Goal: Find specific page/section: Find specific page/section

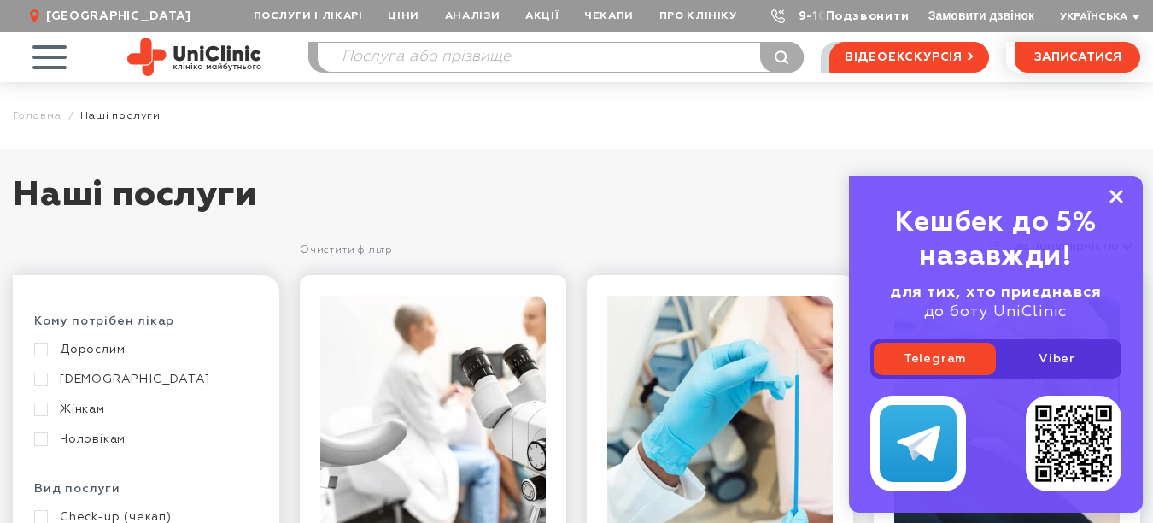
click at [1119, 202] on icon at bounding box center [1117, 197] width 14 height 15
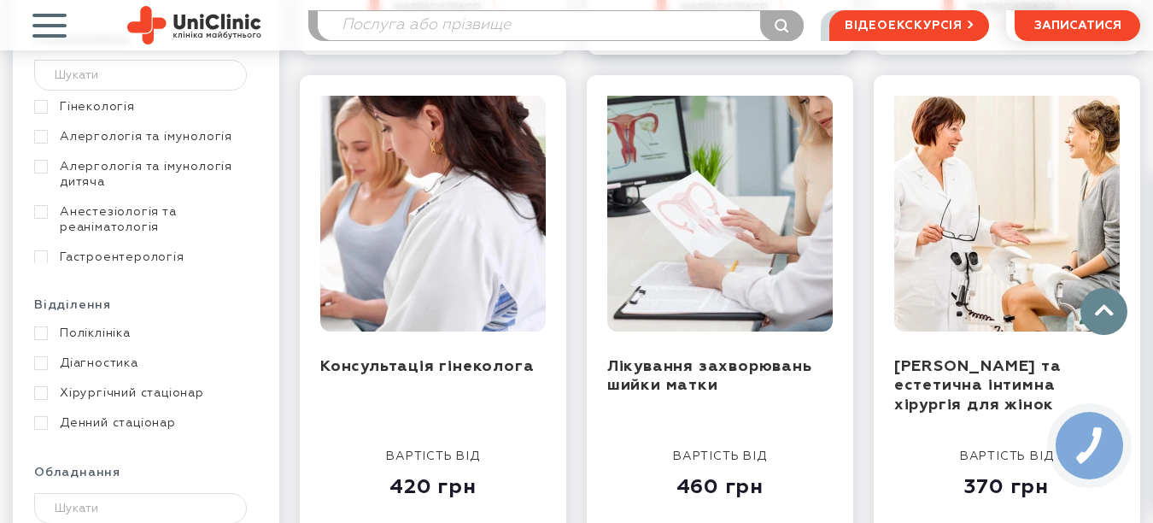
scroll to position [779, 0]
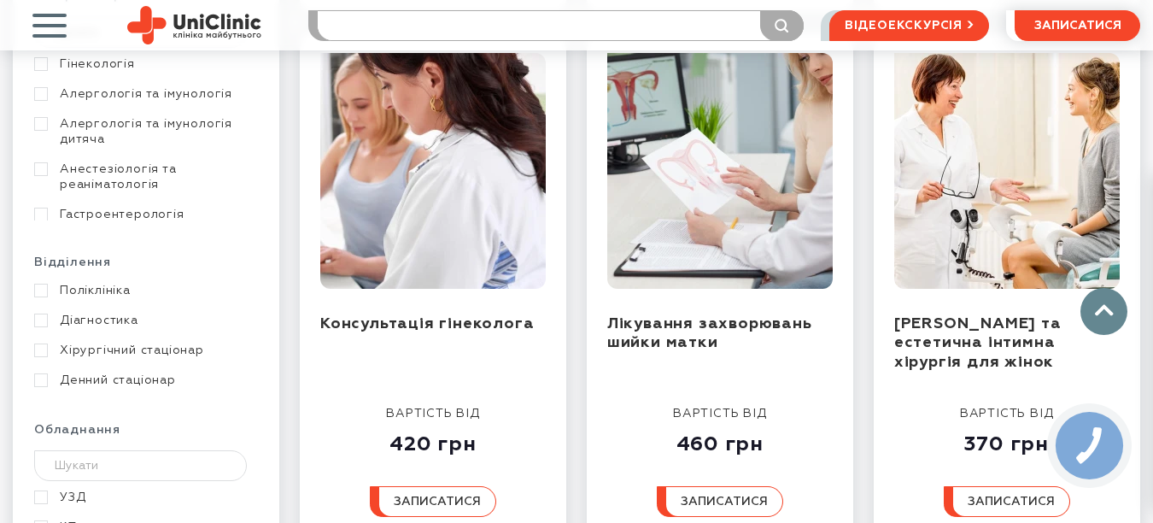
click at [375, 30] on input "search" at bounding box center [560, 25] width 485 height 29
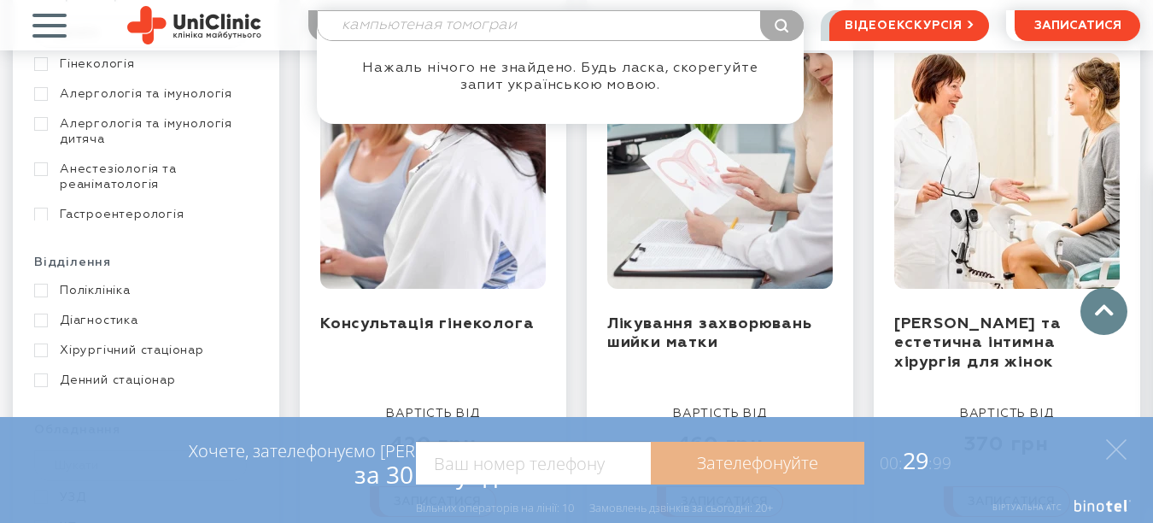
drag, startPoint x: 641, startPoint y: 31, endPoint x: 323, endPoint y: 18, distance: 318.0
click at [323, 18] on input "кампьютеная томограи" at bounding box center [560, 25] width 485 height 29
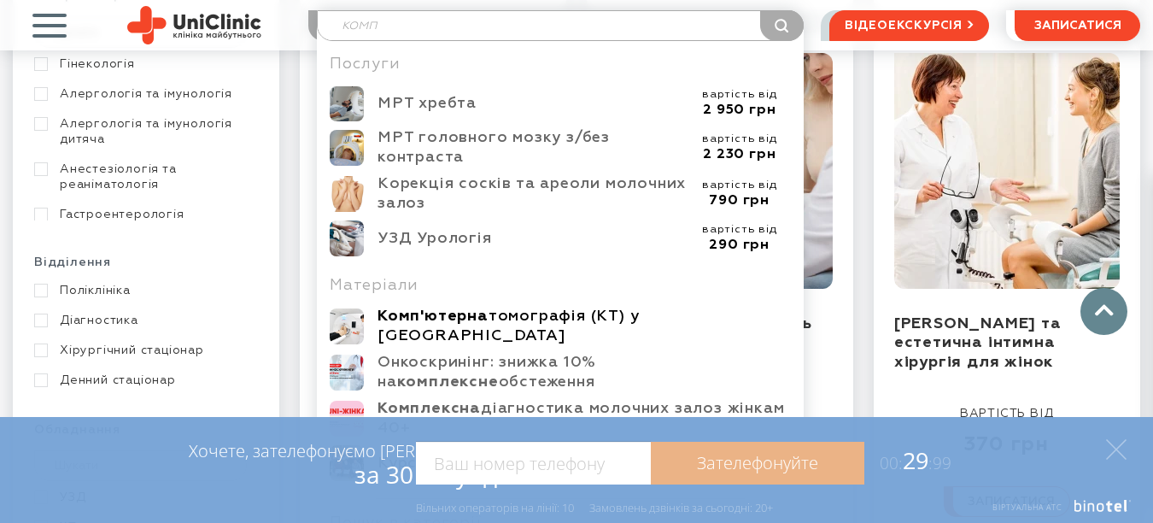
type input "комп"
click at [544, 325] on div "Комп'ютерна томографія (КТ) у [GEOGRAPHIC_DATA]" at bounding box center [584, 326] width 413 height 39
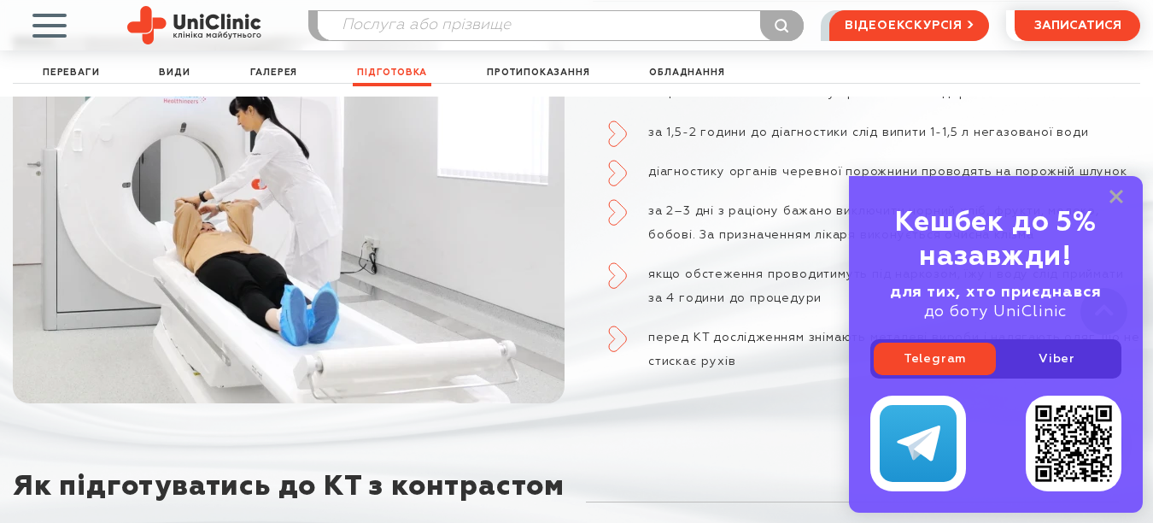
scroll to position [3116, 0]
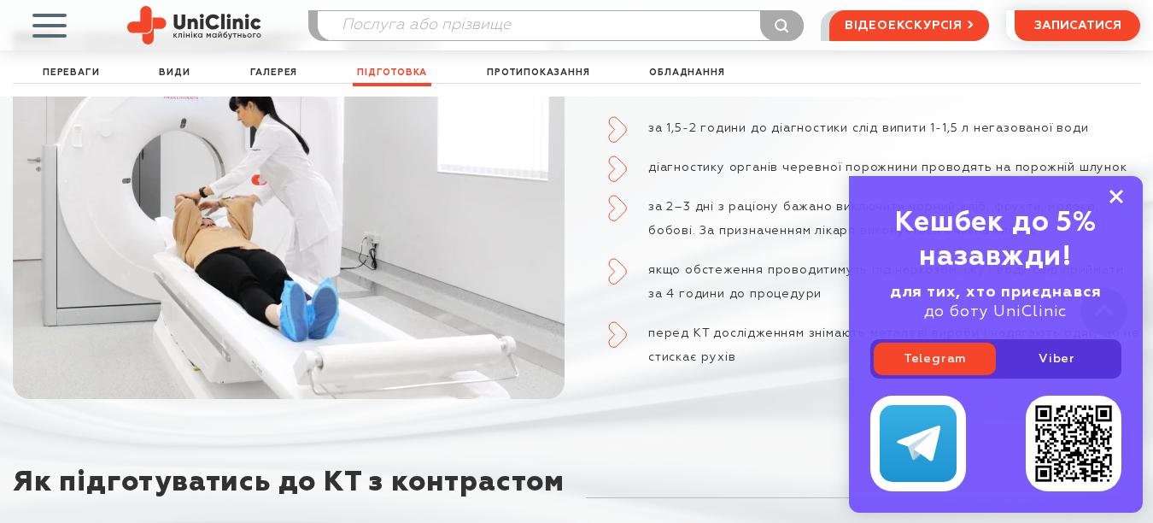
click at [1117, 196] on rect at bounding box center [1117, 197] width 14 height 14
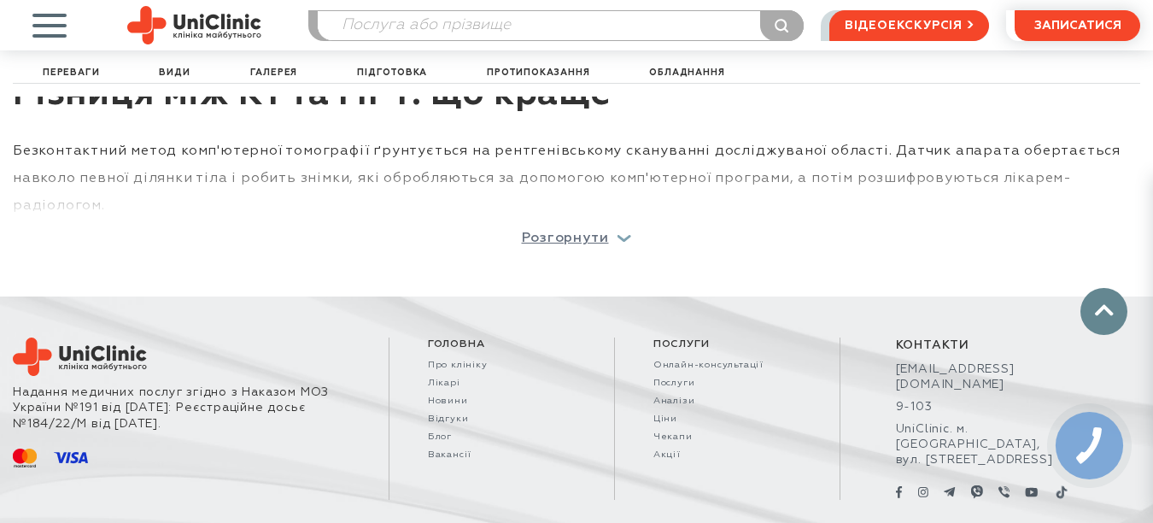
scroll to position [5118, 0]
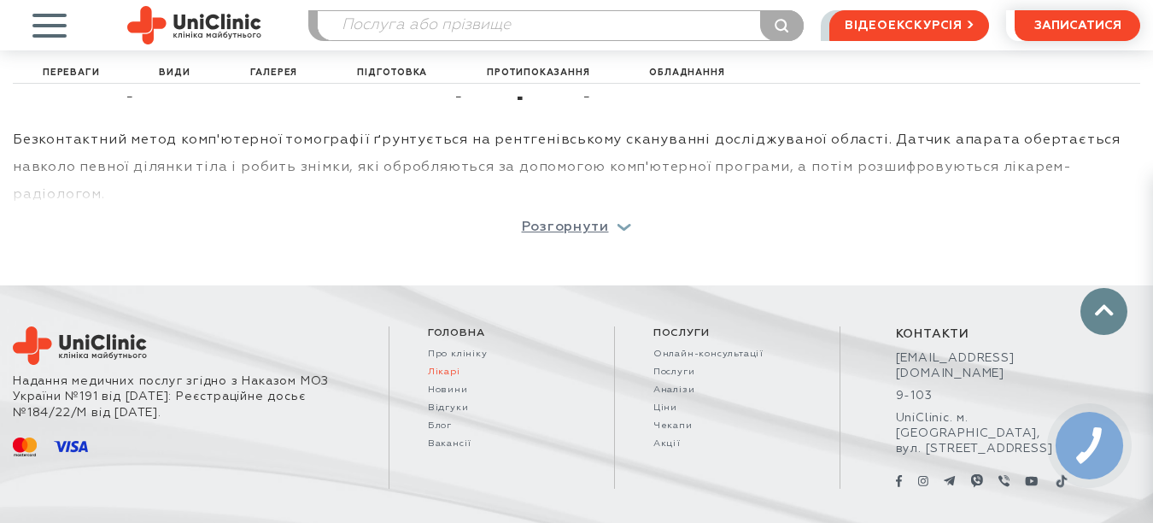
click at [454, 366] on link "Лікарі" at bounding box center [502, 371] width 148 height 11
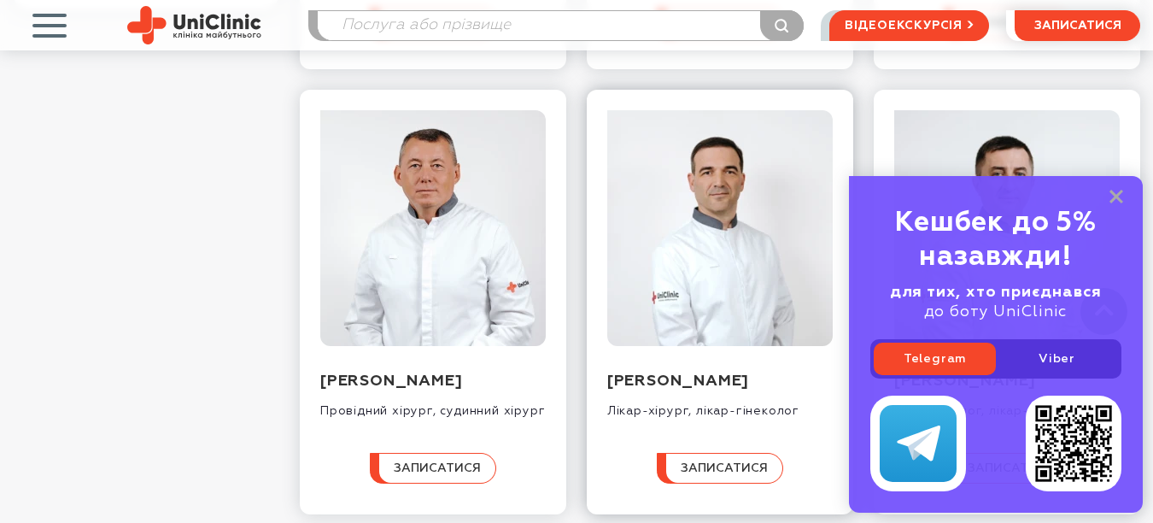
scroll to position [682, 0]
click at [1117, 200] on rect at bounding box center [1117, 197] width 14 height 14
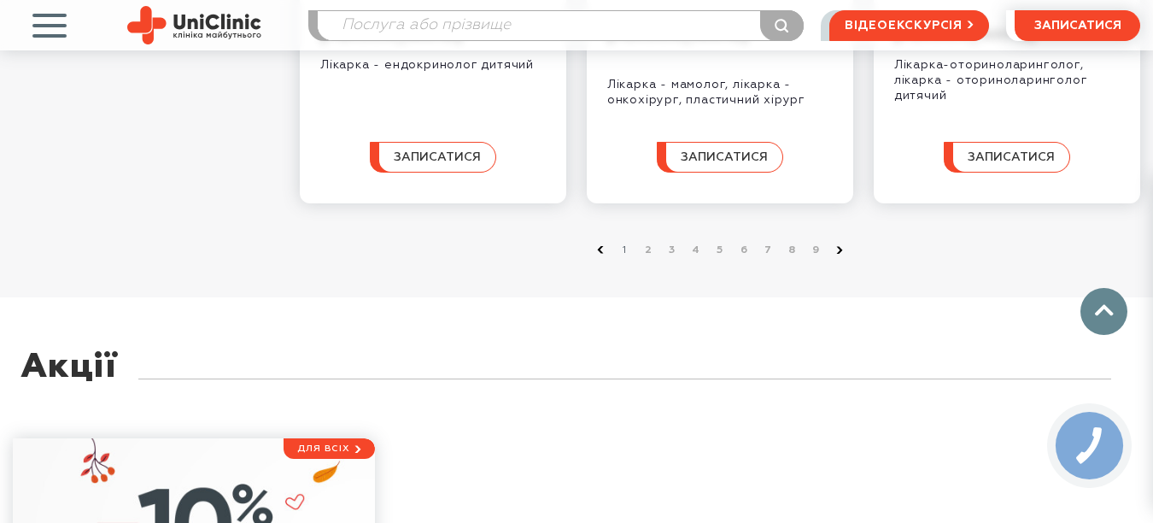
scroll to position [1947, 0]
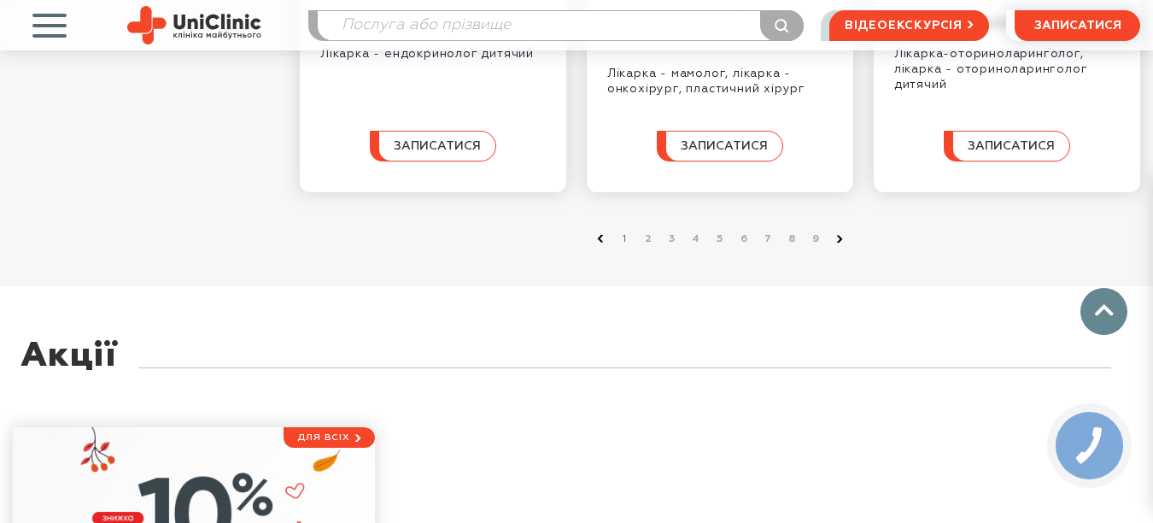
click at [840, 243] on icon at bounding box center [839, 239] width 7 height 8
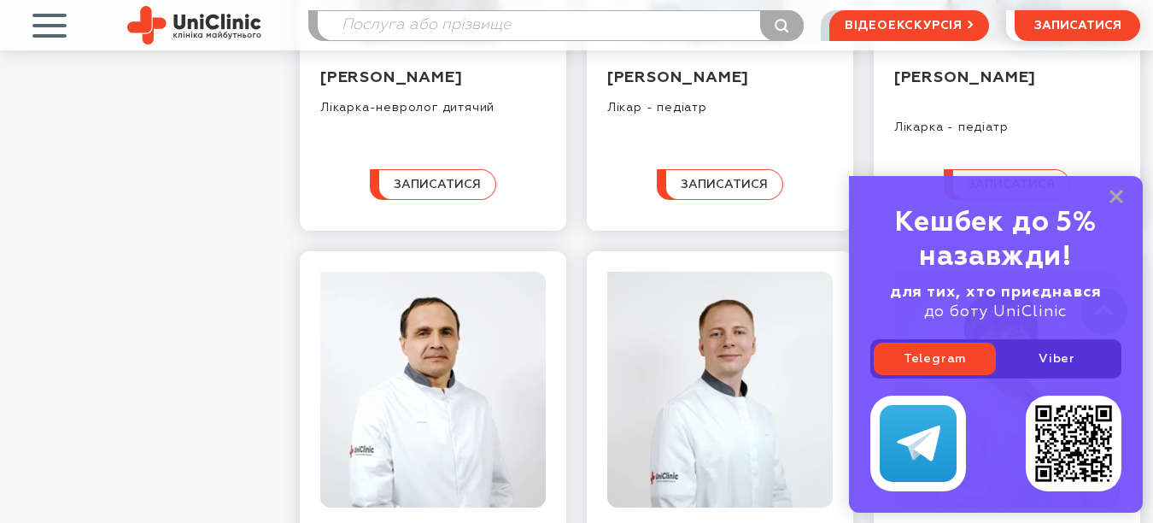
scroll to position [1022, 0]
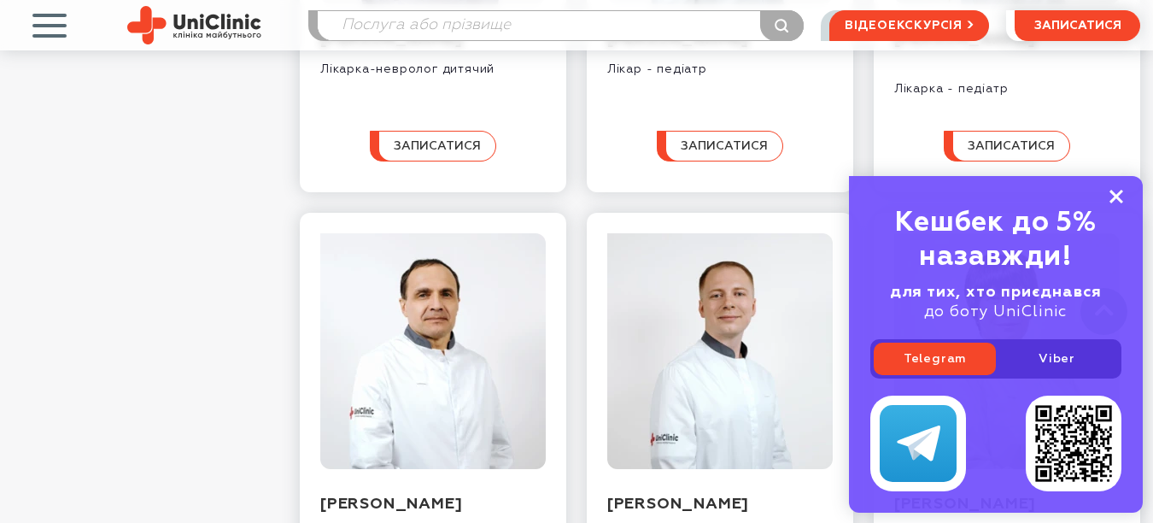
click at [1115, 201] on rect at bounding box center [1117, 197] width 14 height 14
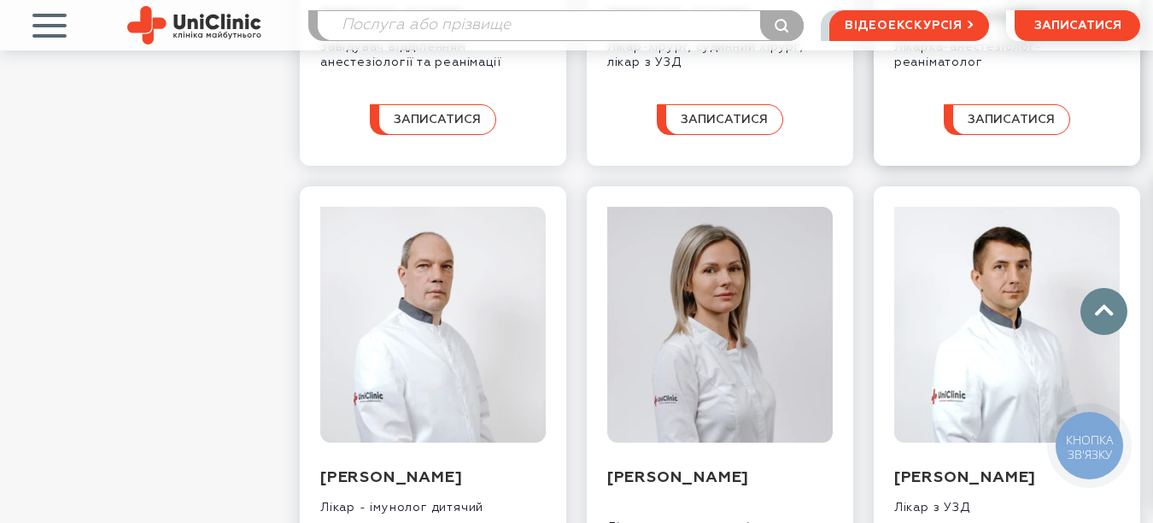
scroll to position [1217, 0]
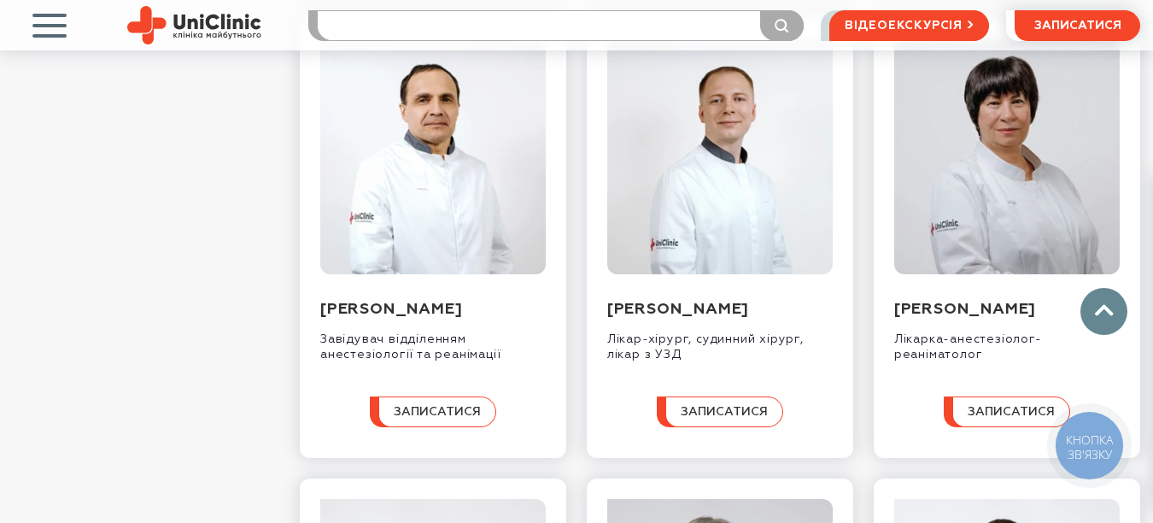
click at [381, 26] on input "search" at bounding box center [560, 25] width 485 height 29
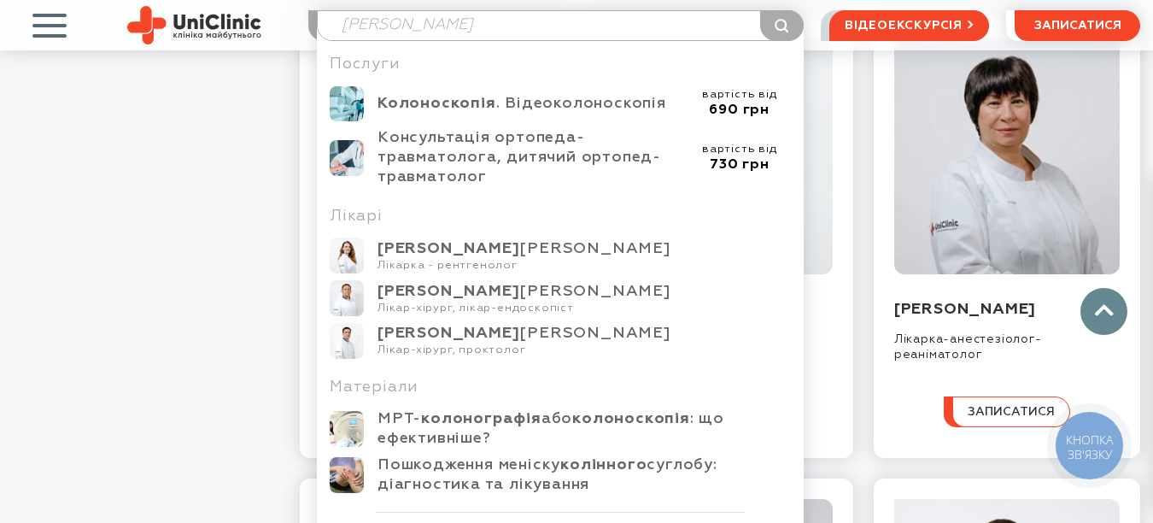
click at [394, 23] on input "колеснова" at bounding box center [560, 25] width 485 height 29
drag, startPoint x: 465, startPoint y: 27, endPoint x: 479, endPoint y: 31, distance: 14.9
click at [465, 27] on input "колеснікова" at bounding box center [560, 25] width 485 height 29
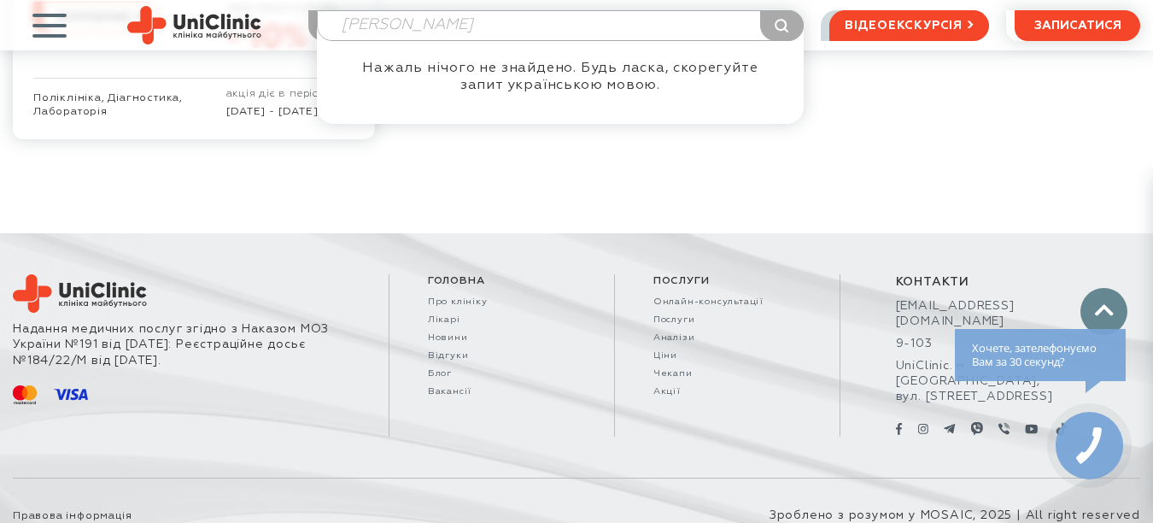
scroll to position [2741, 0]
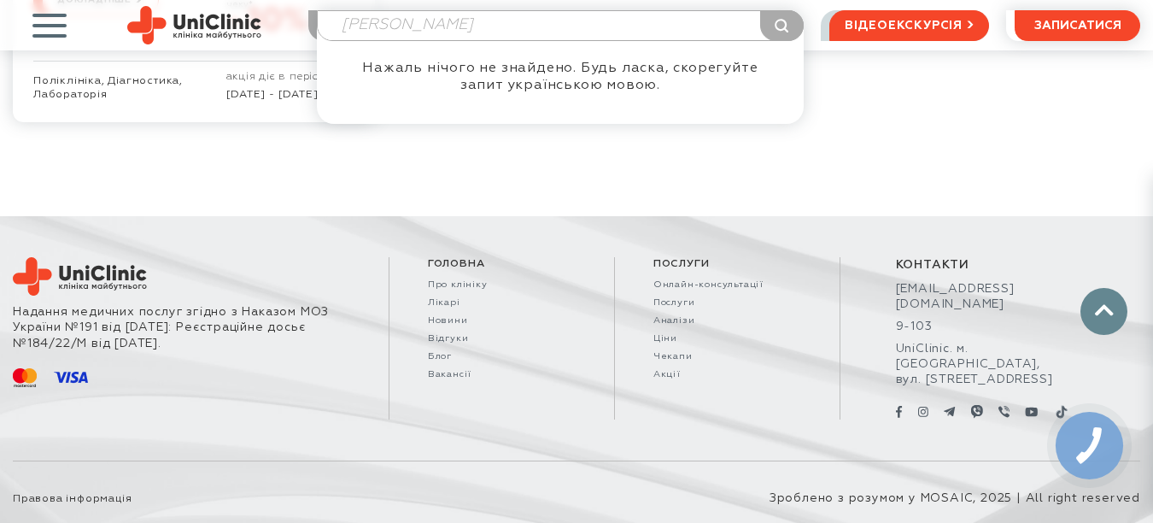
type input "колеснікова ірин хомівна"
